Goal: Find specific page/section

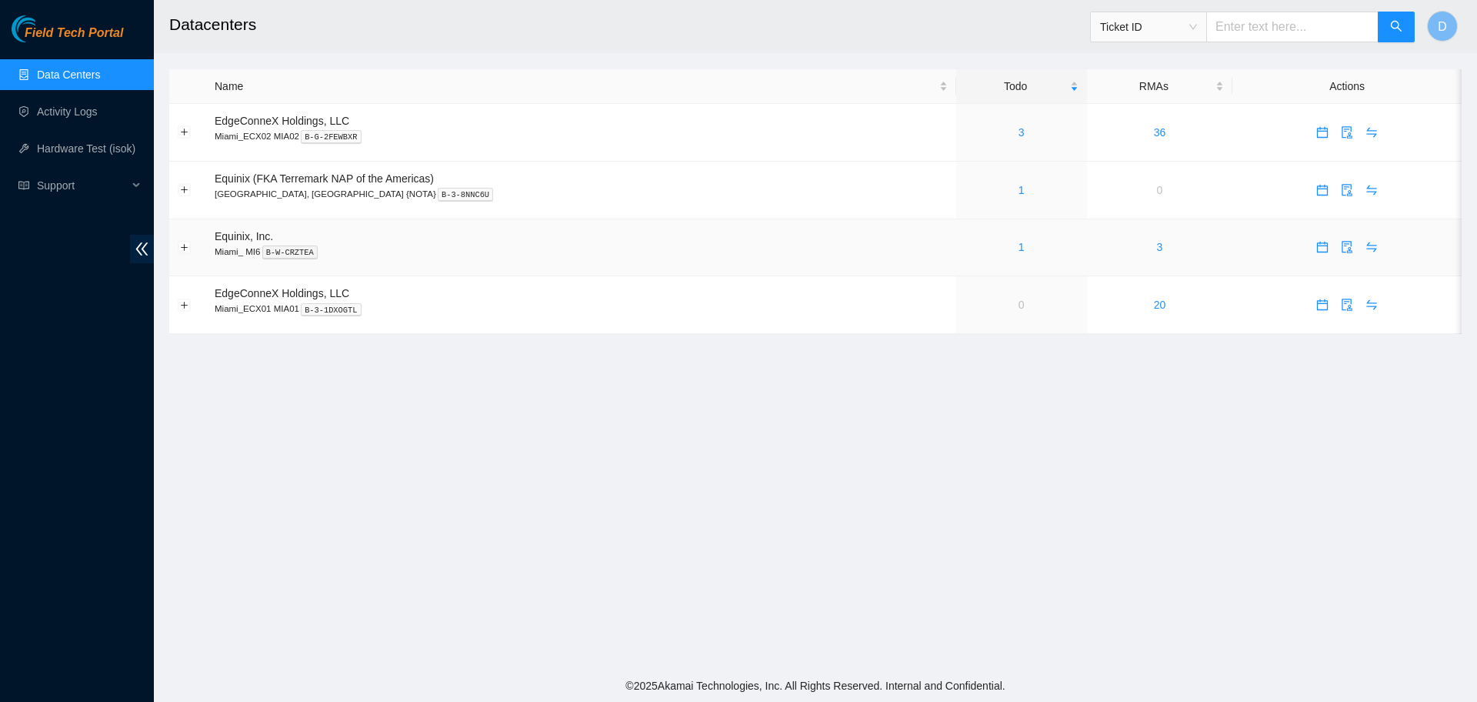
click at [980, 242] on div "1" at bounding box center [1022, 247] width 114 height 17
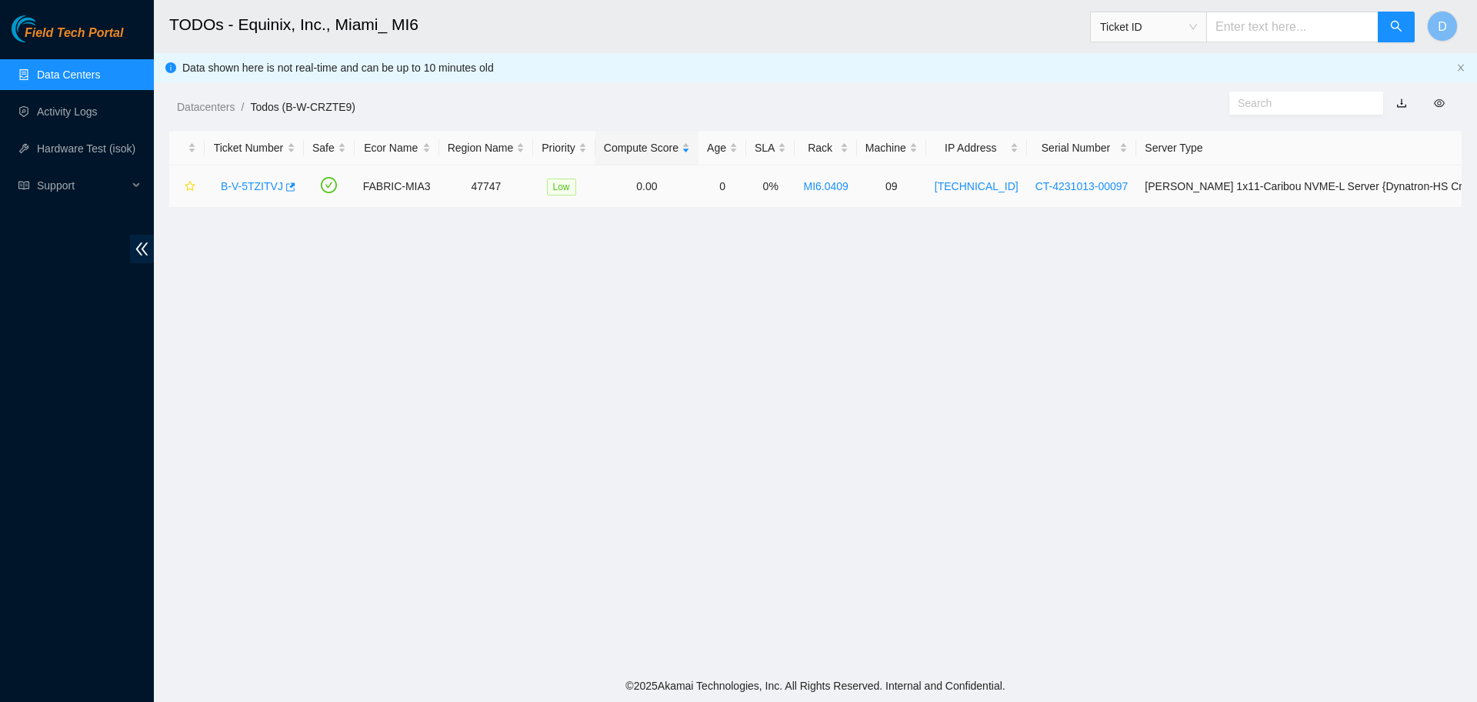
click at [244, 181] on link "B-V-5TZITVJ" at bounding box center [252, 186] width 62 height 12
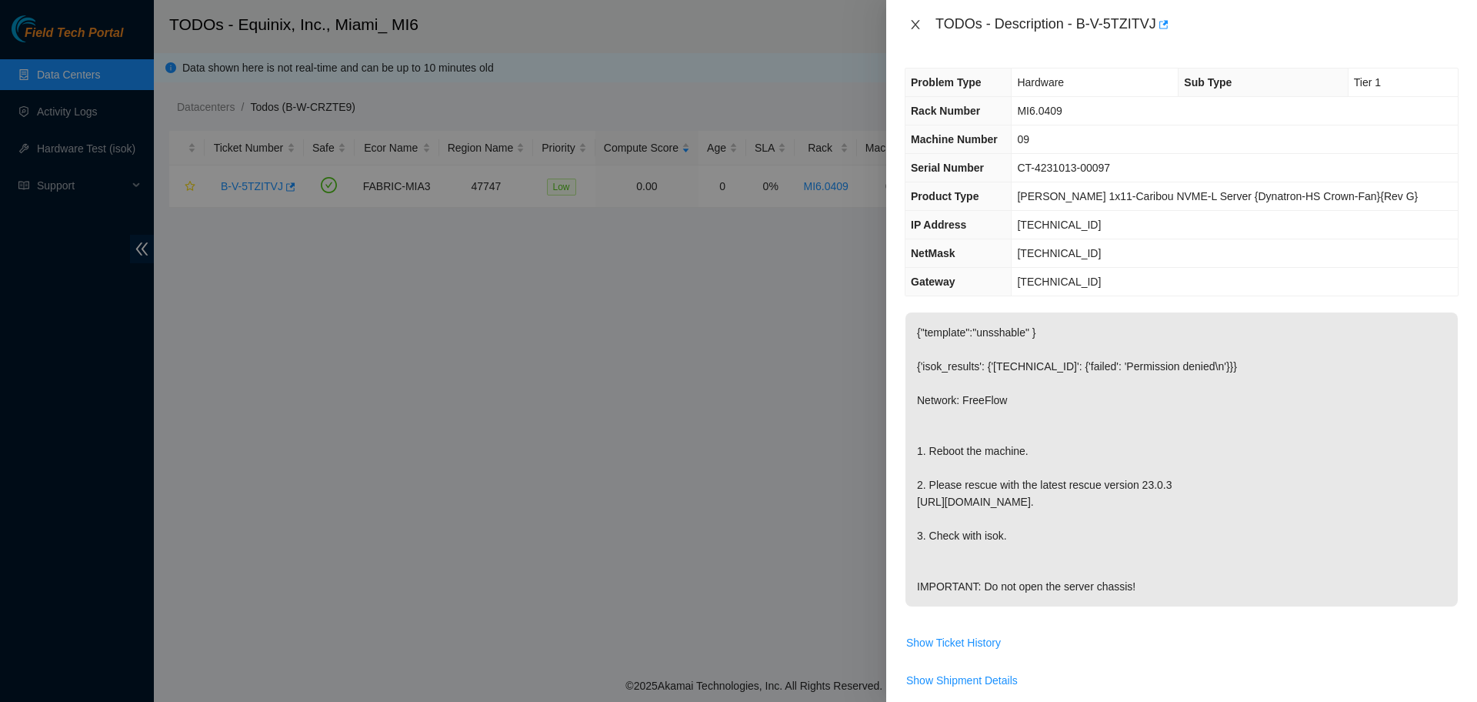
click at [909, 22] on button "Close" at bounding box center [916, 25] width 22 height 15
